Goal: Transaction & Acquisition: Subscribe to service/newsletter

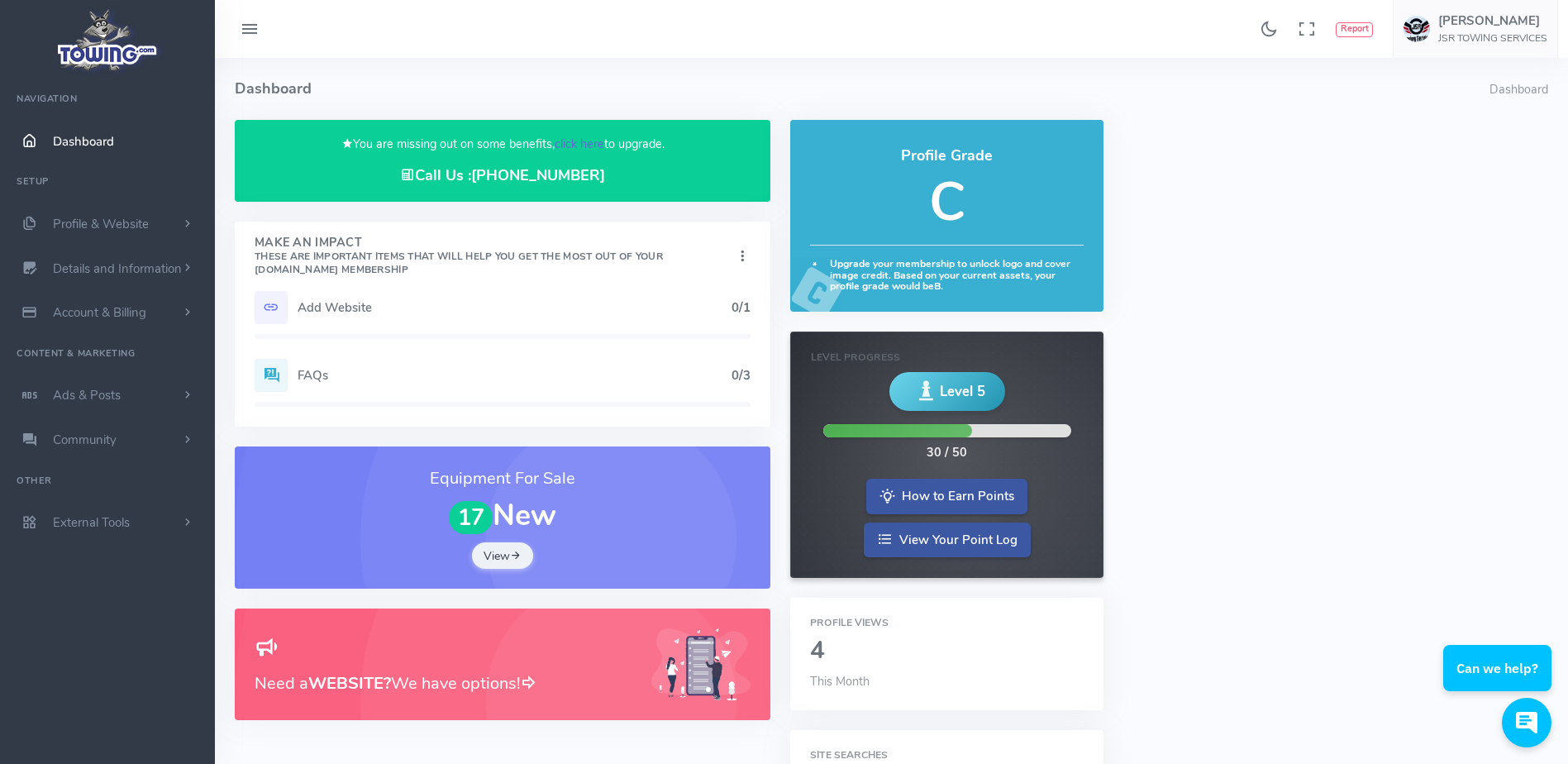
click at [591, 145] on link "click here" at bounding box center [579, 144] width 50 height 17
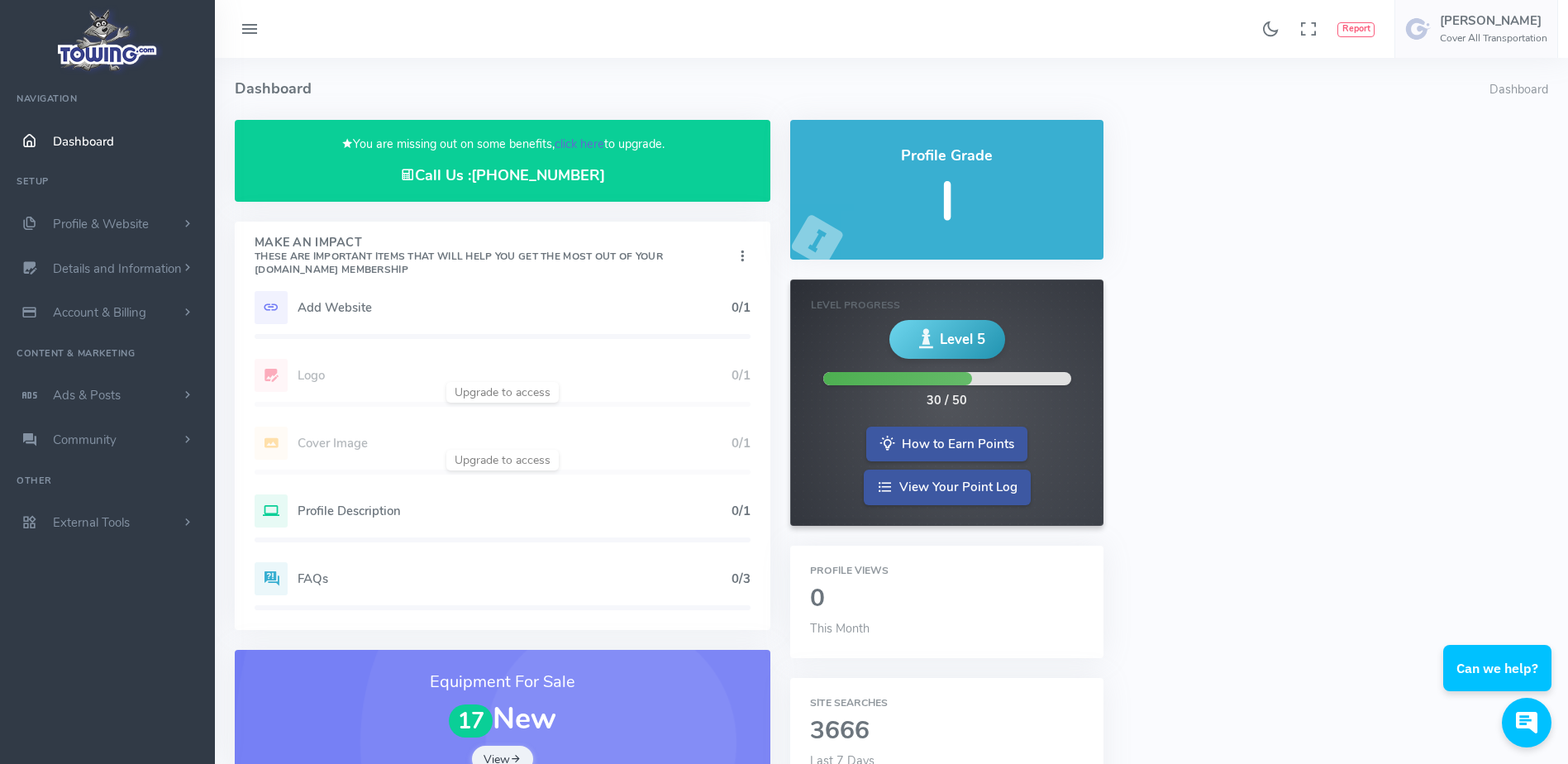
click at [569, 137] on link "click here" at bounding box center [579, 144] width 50 height 17
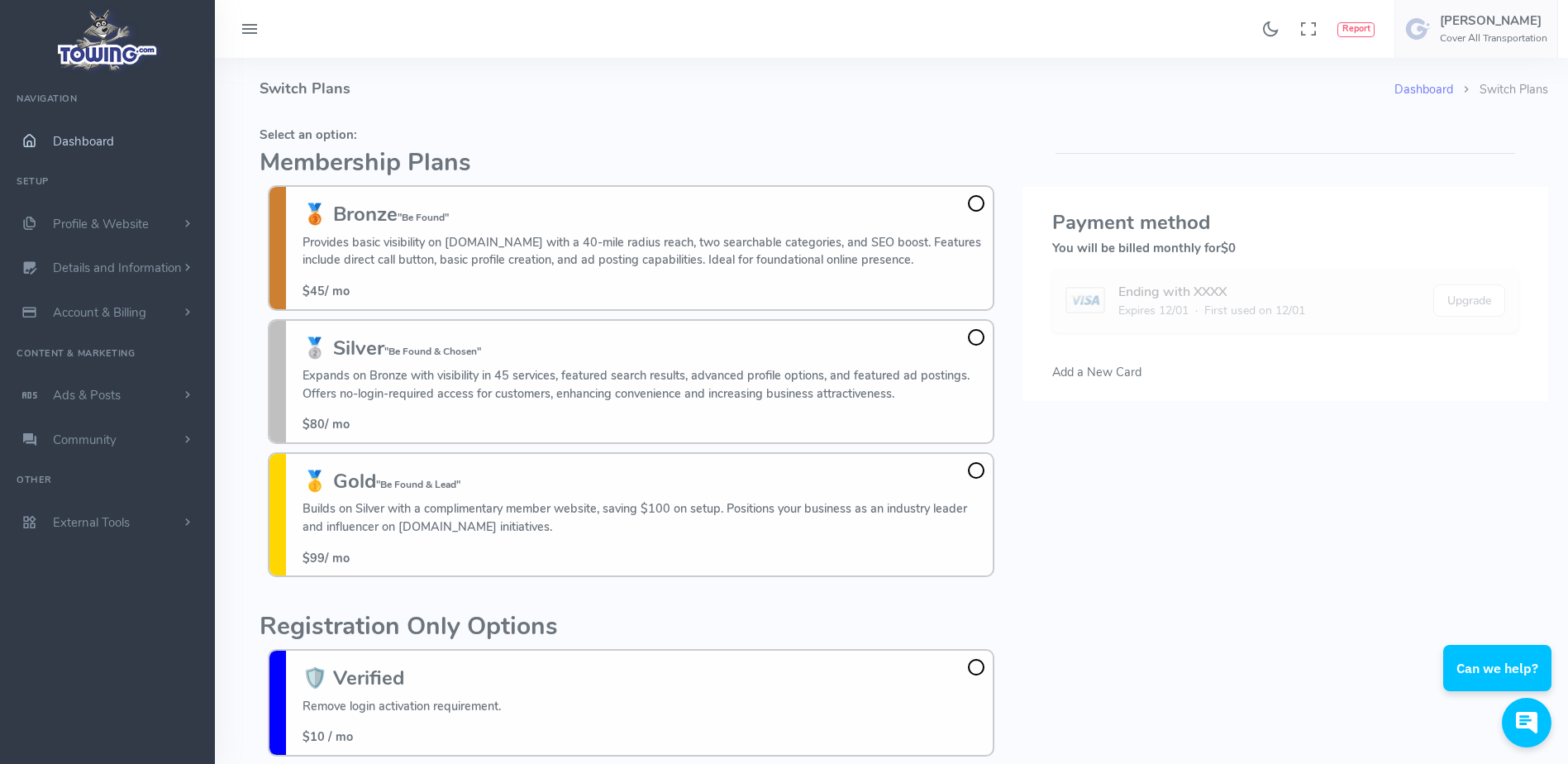
click at [121, 149] on link "Dashboard" at bounding box center [107, 141] width 215 height 44
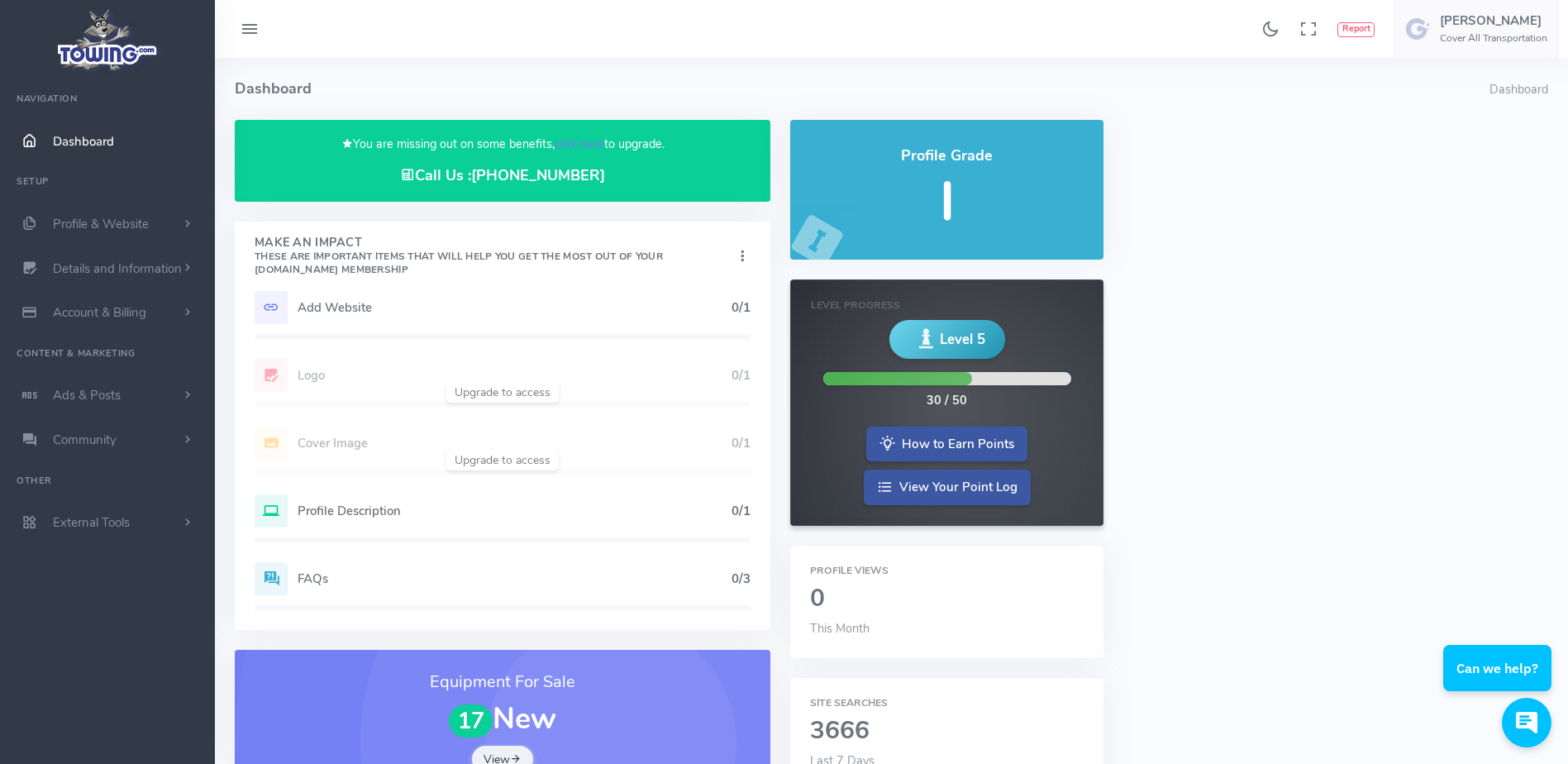
click at [454, 301] on h5 "Add Website" at bounding box center [515, 307] width 434 height 13
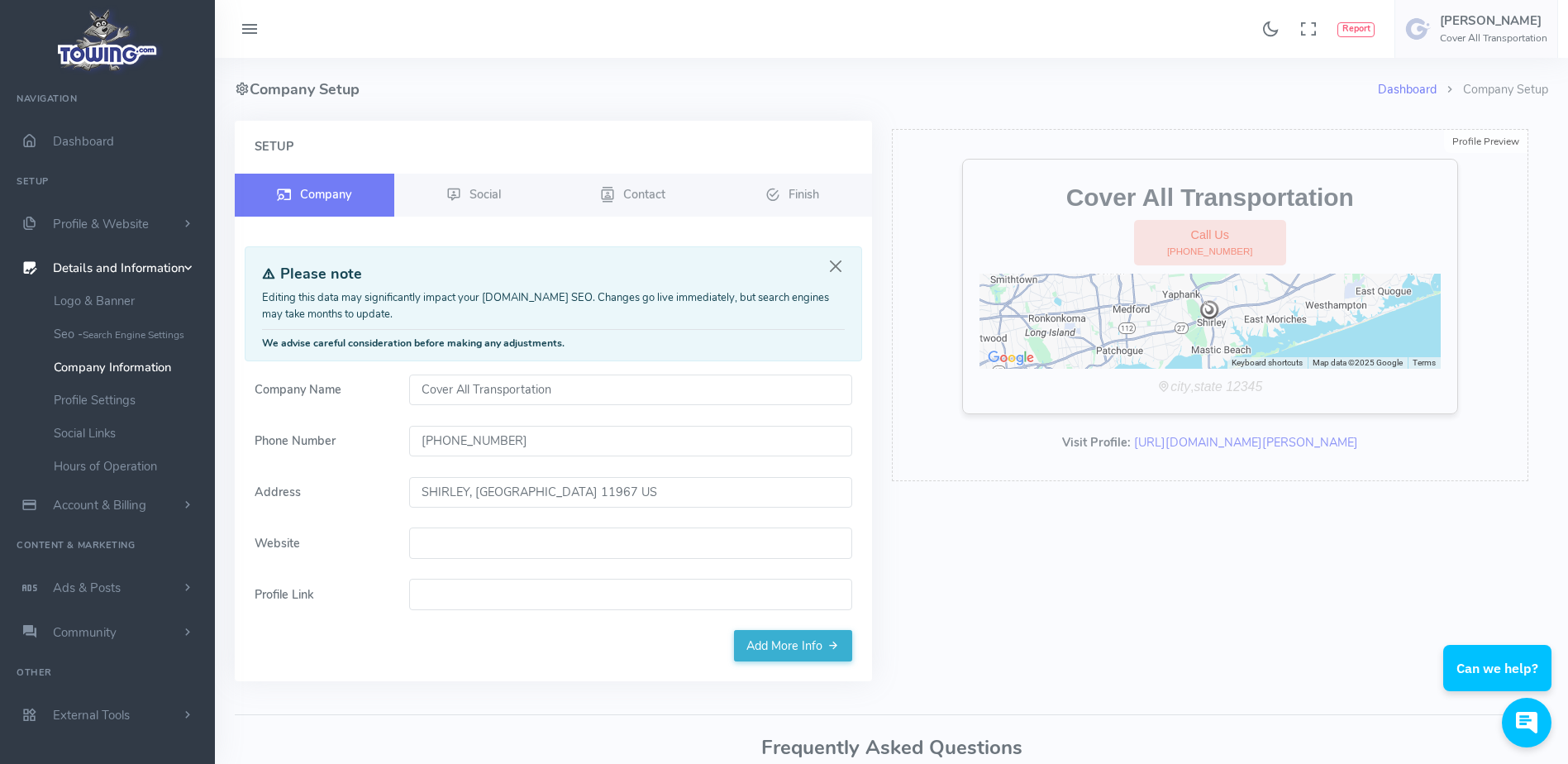
click at [466, 540] on input "Website" at bounding box center [630, 542] width 443 height 31
paste input "coveralltransportation.com"
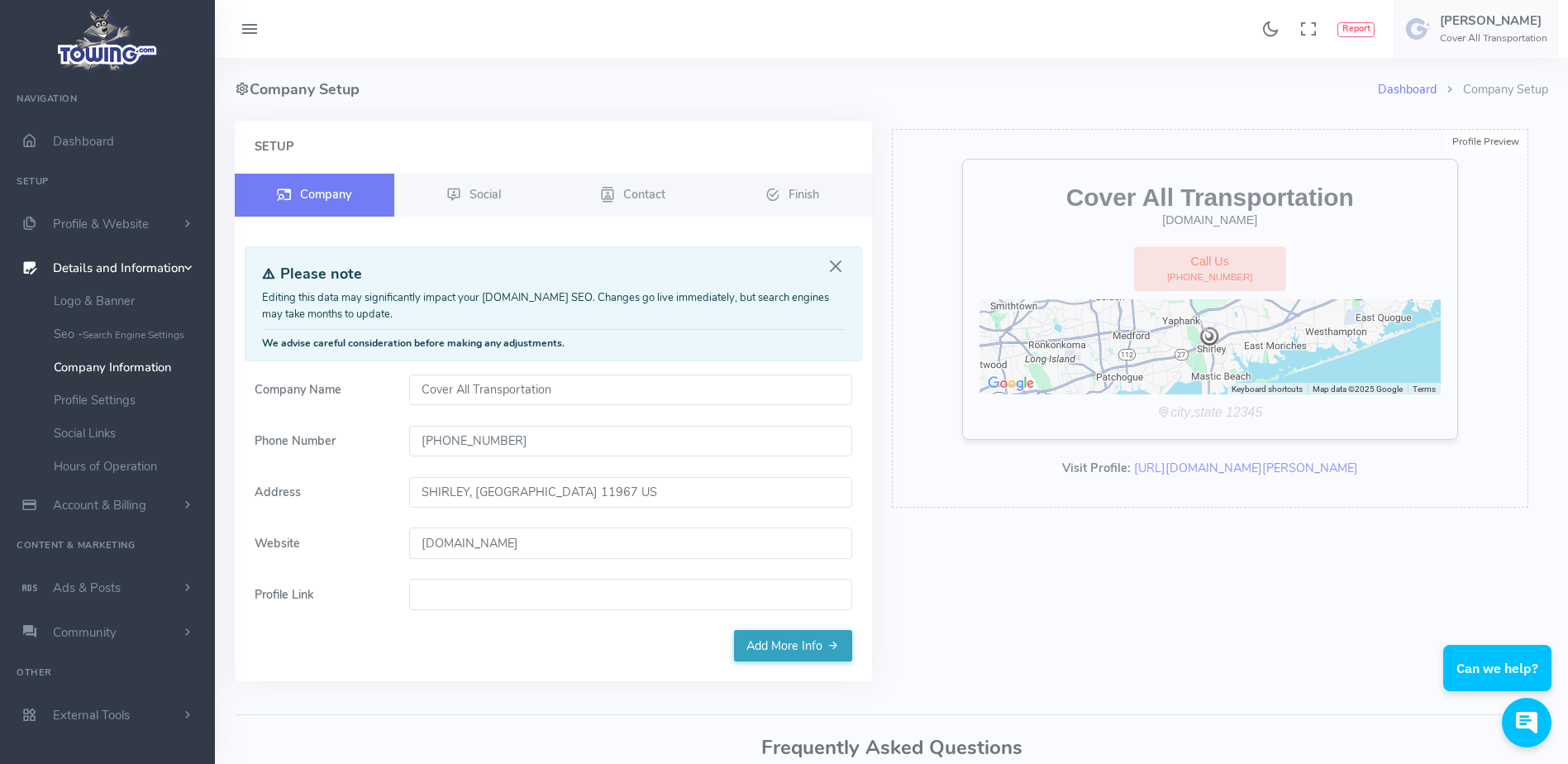
type input "coveralltransportation.com"
click at [776, 648] on link "Add More Info" at bounding box center [793, 645] width 118 height 31
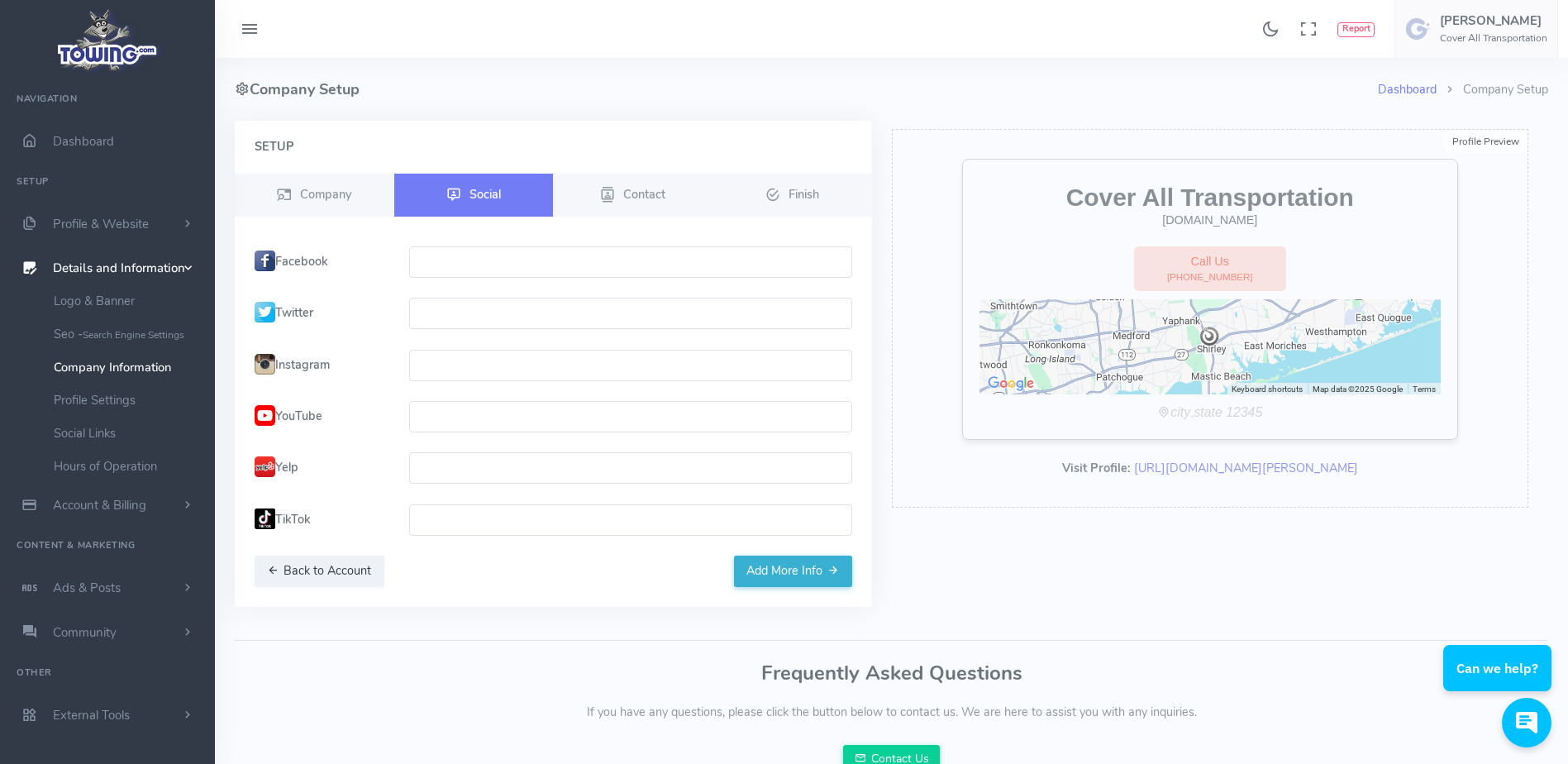
click at [739, 100] on h4 "Company Setup" at bounding box center [807, 89] width 1143 height 63
click at [109, 145] on span "Dashboard" at bounding box center [83, 142] width 61 height 17
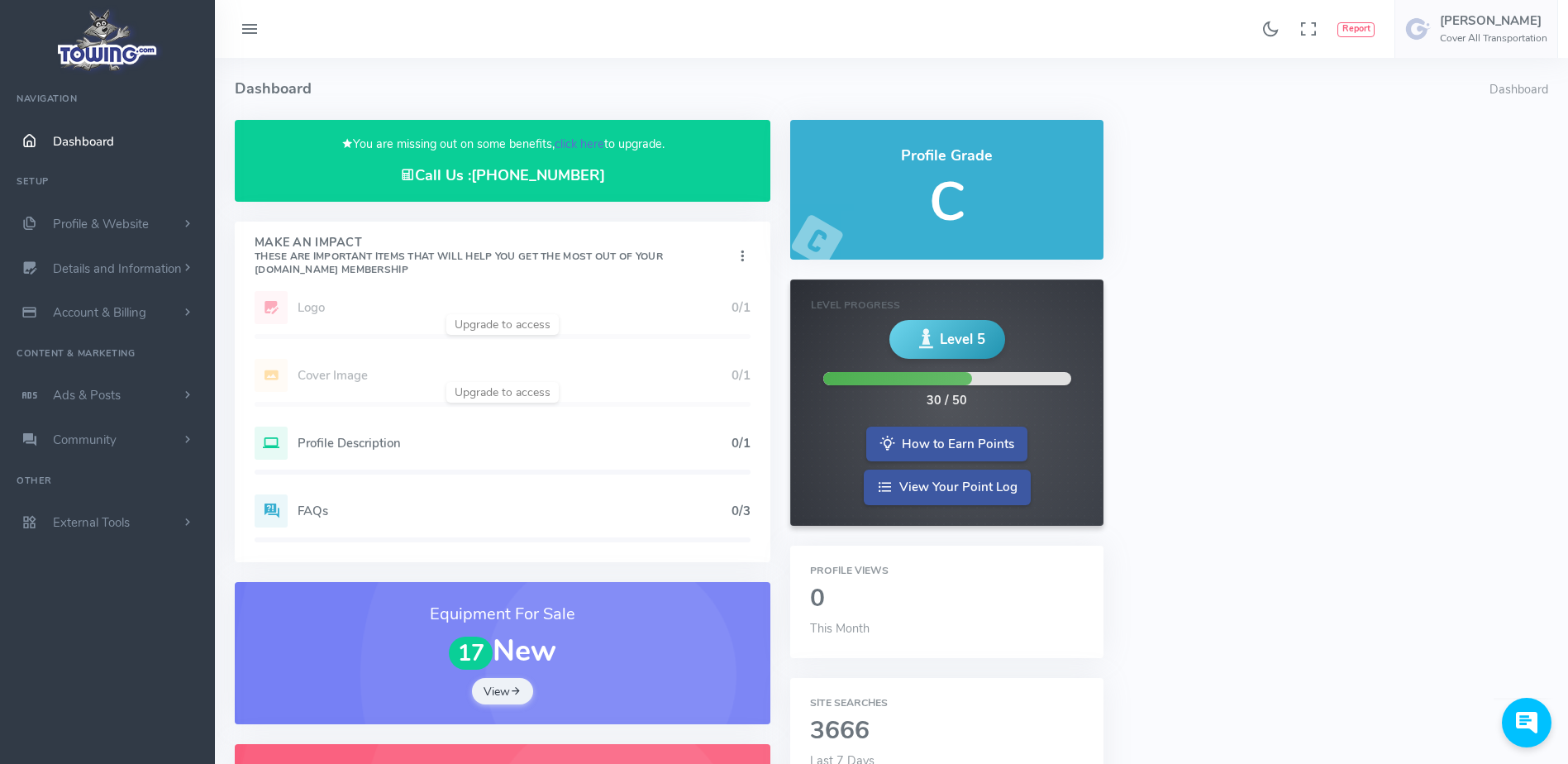
click at [566, 141] on link "click here" at bounding box center [579, 144] width 50 height 17
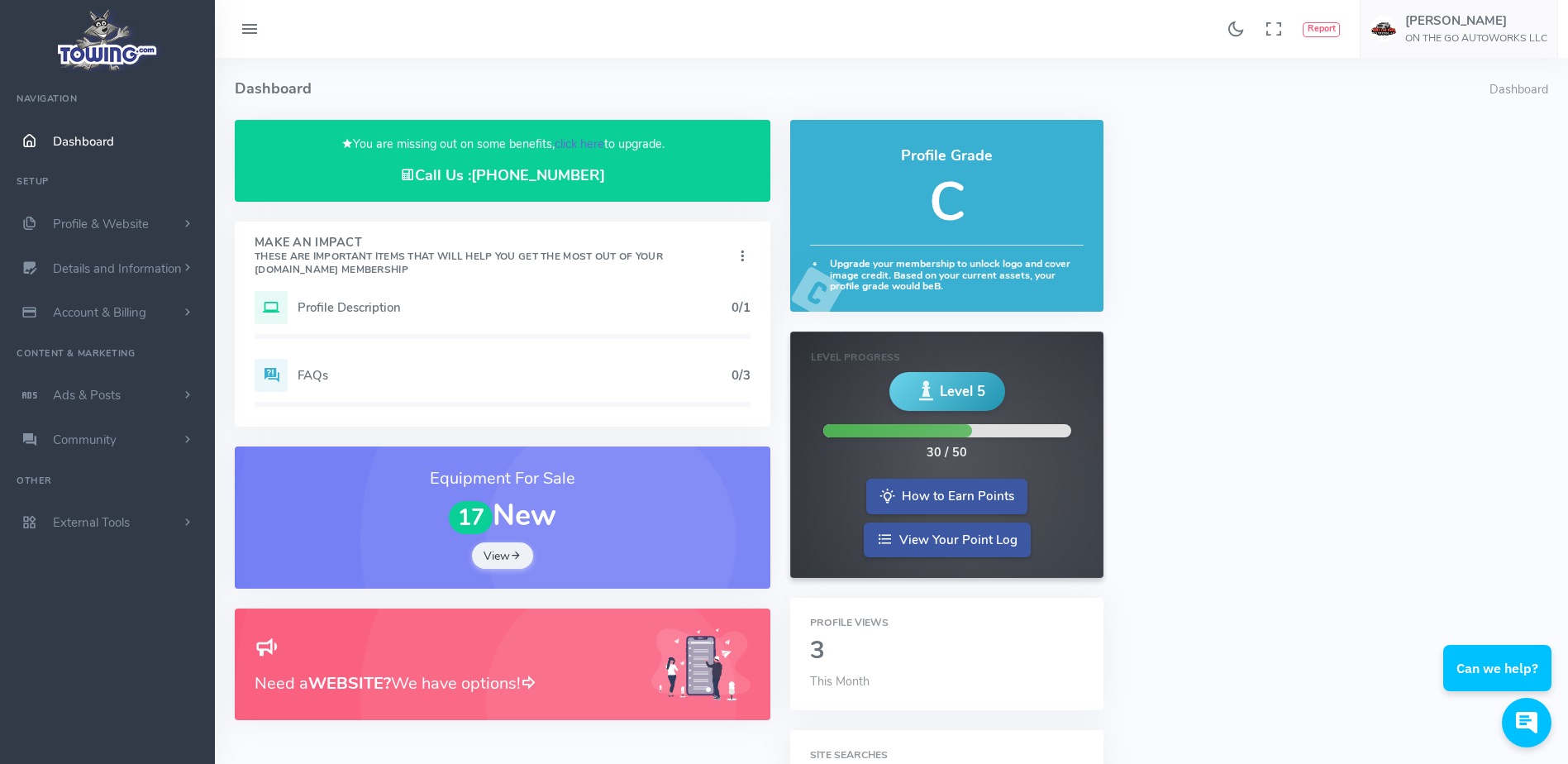
click at [568, 148] on link "click here" at bounding box center [579, 144] width 50 height 17
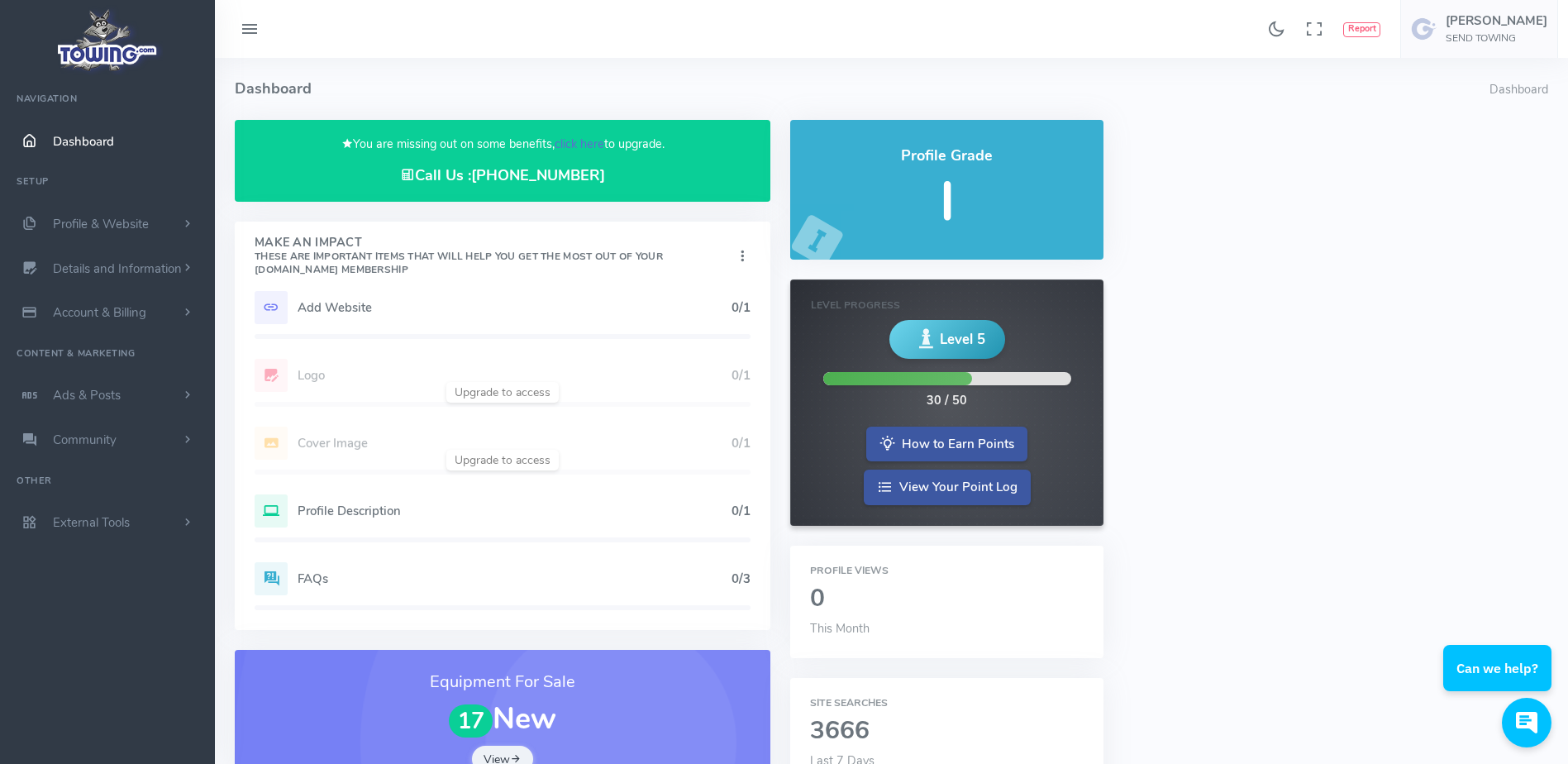
click at [566, 136] on link "click here" at bounding box center [579, 144] width 50 height 17
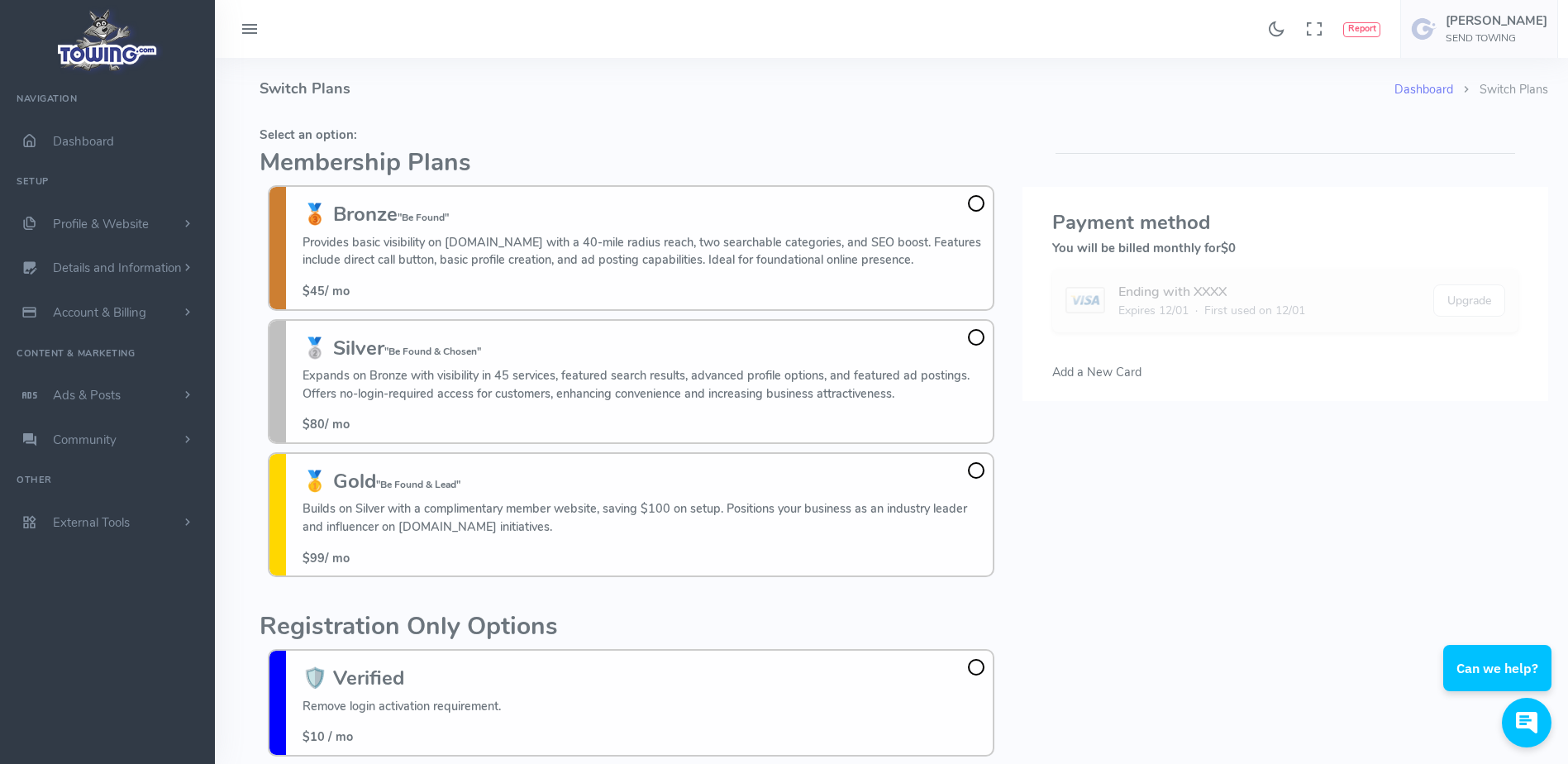
click at [376, 65] on h4 "Switch Plans" at bounding box center [827, 89] width 1136 height 62
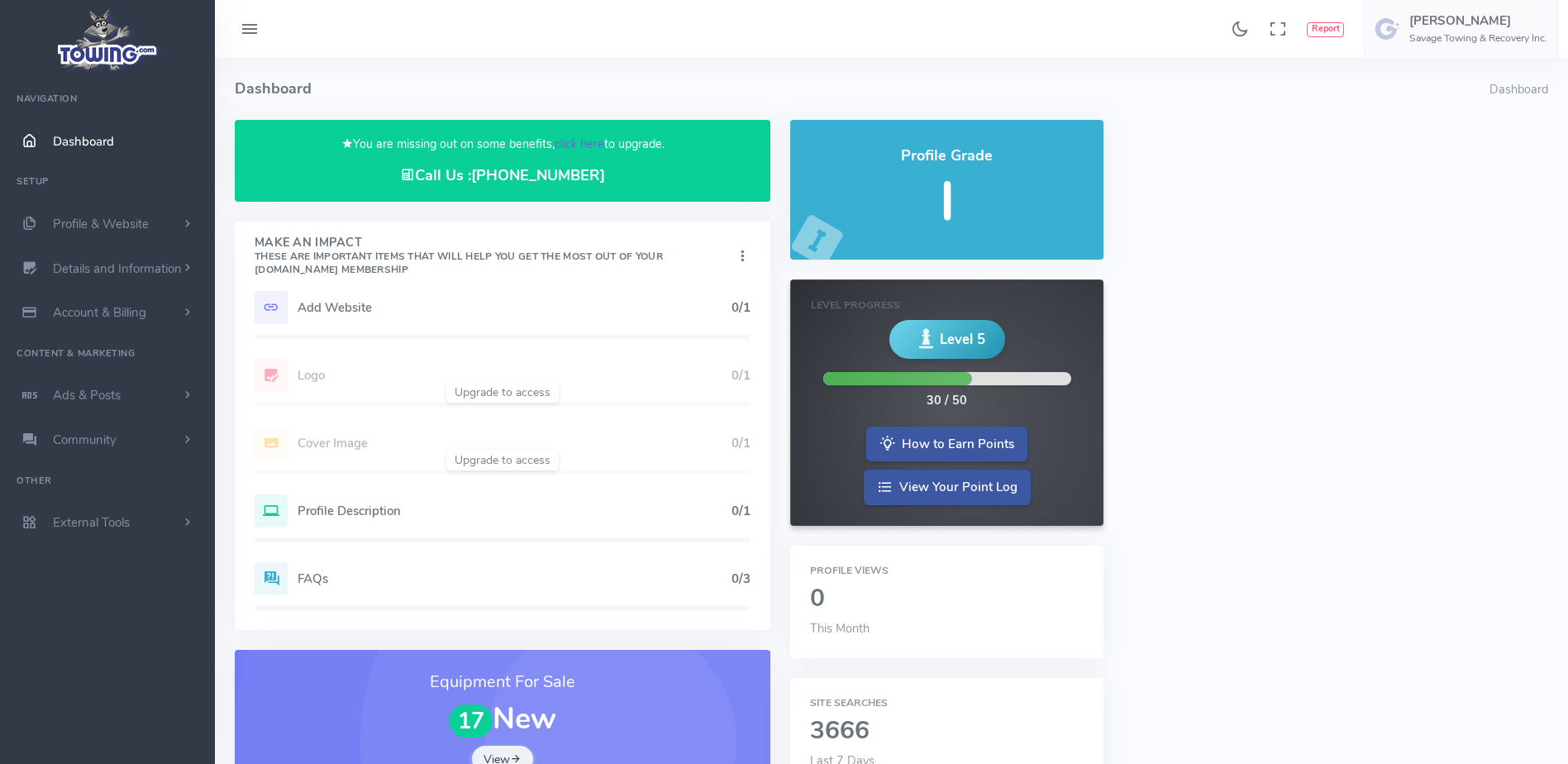
click at [586, 141] on link "click here" at bounding box center [579, 144] width 50 height 17
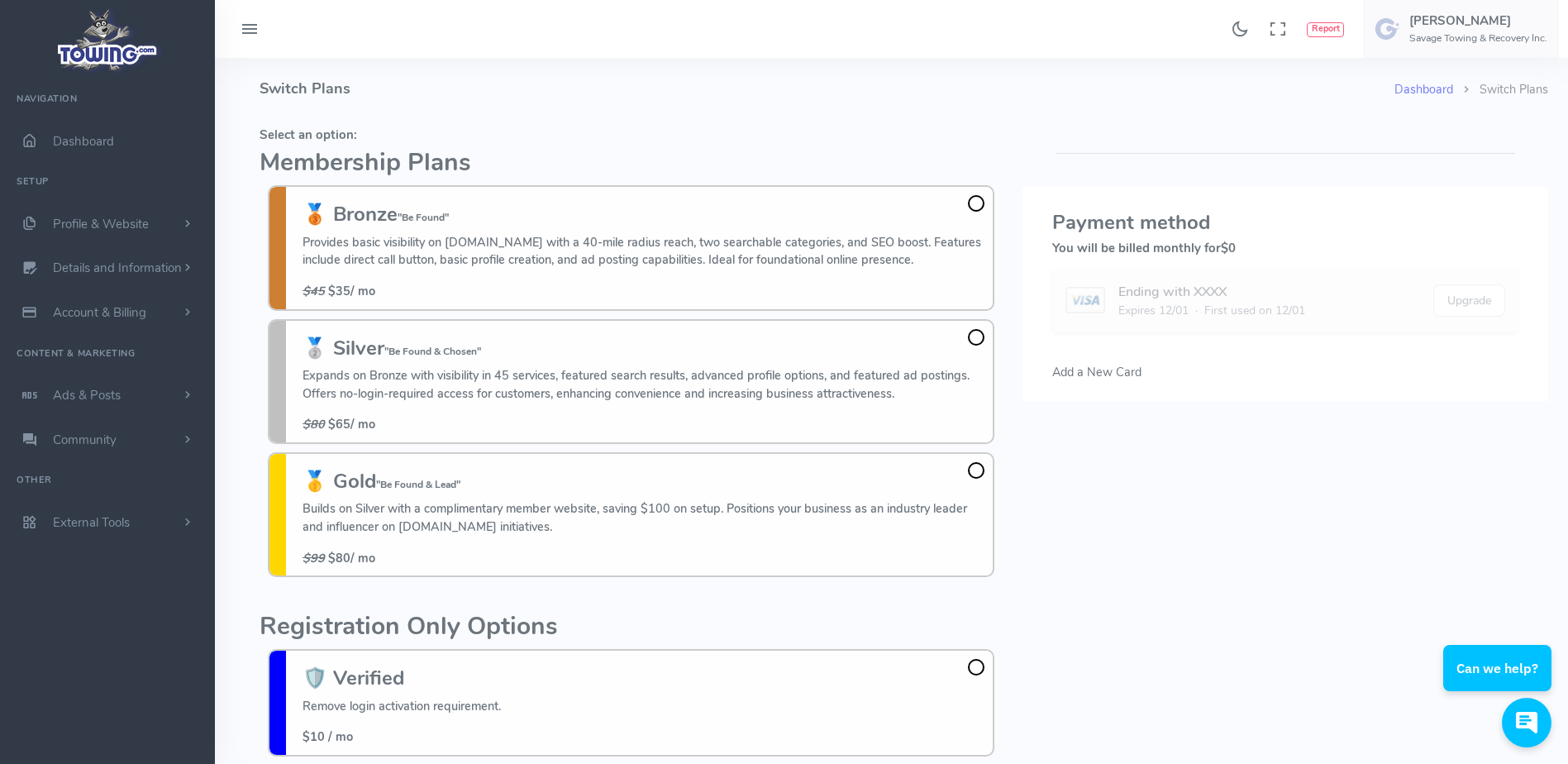
click at [545, 106] on h4 "Switch Plans" at bounding box center [827, 89] width 1136 height 62
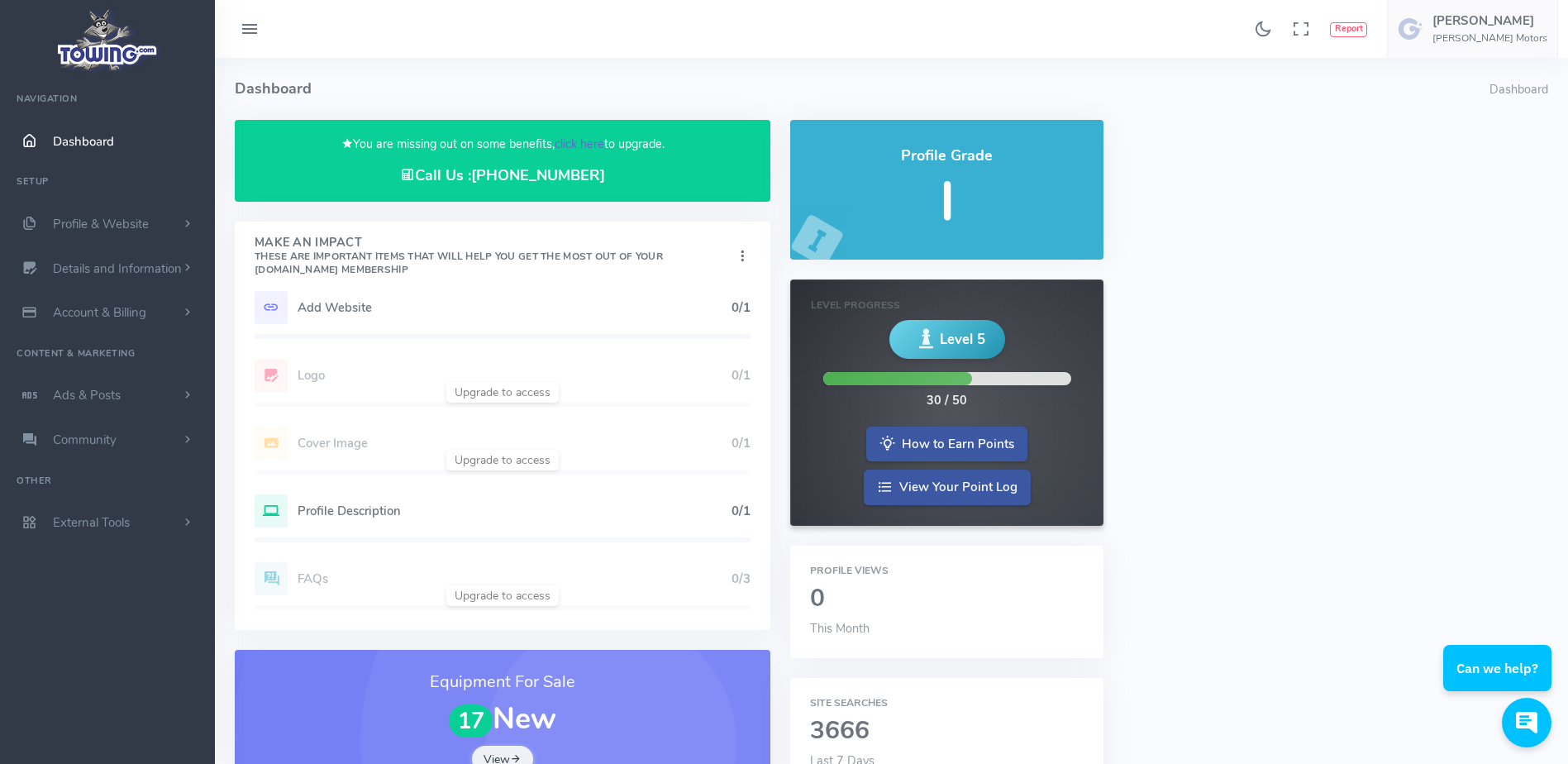
click at [592, 140] on link "click here" at bounding box center [579, 144] width 50 height 17
